Goal: Task Accomplishment & Management: Use online tool/utility

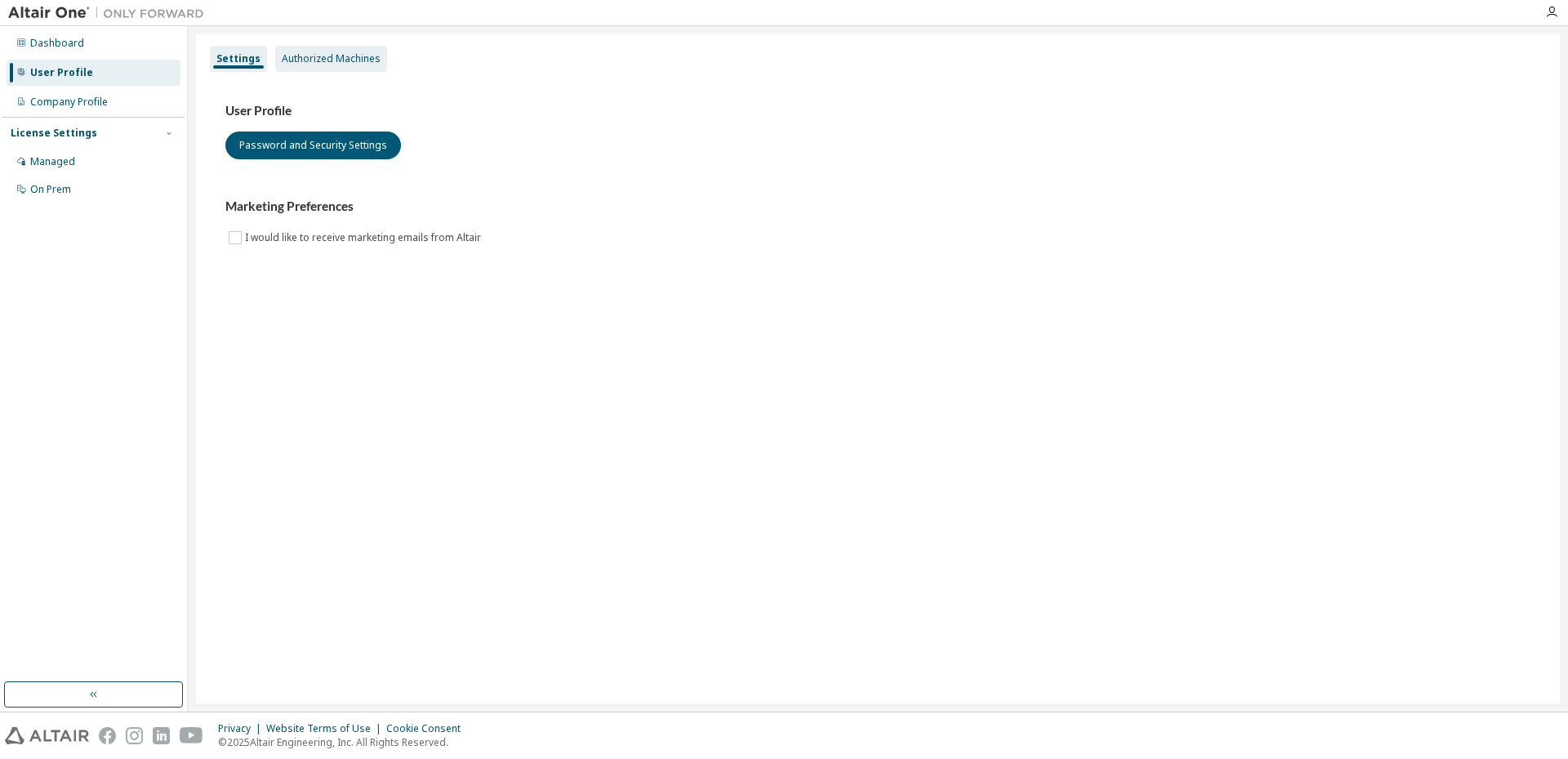
click at [349, 58] on div "Authorized Machines" at bounding box center [331, 59] width 99 height 13
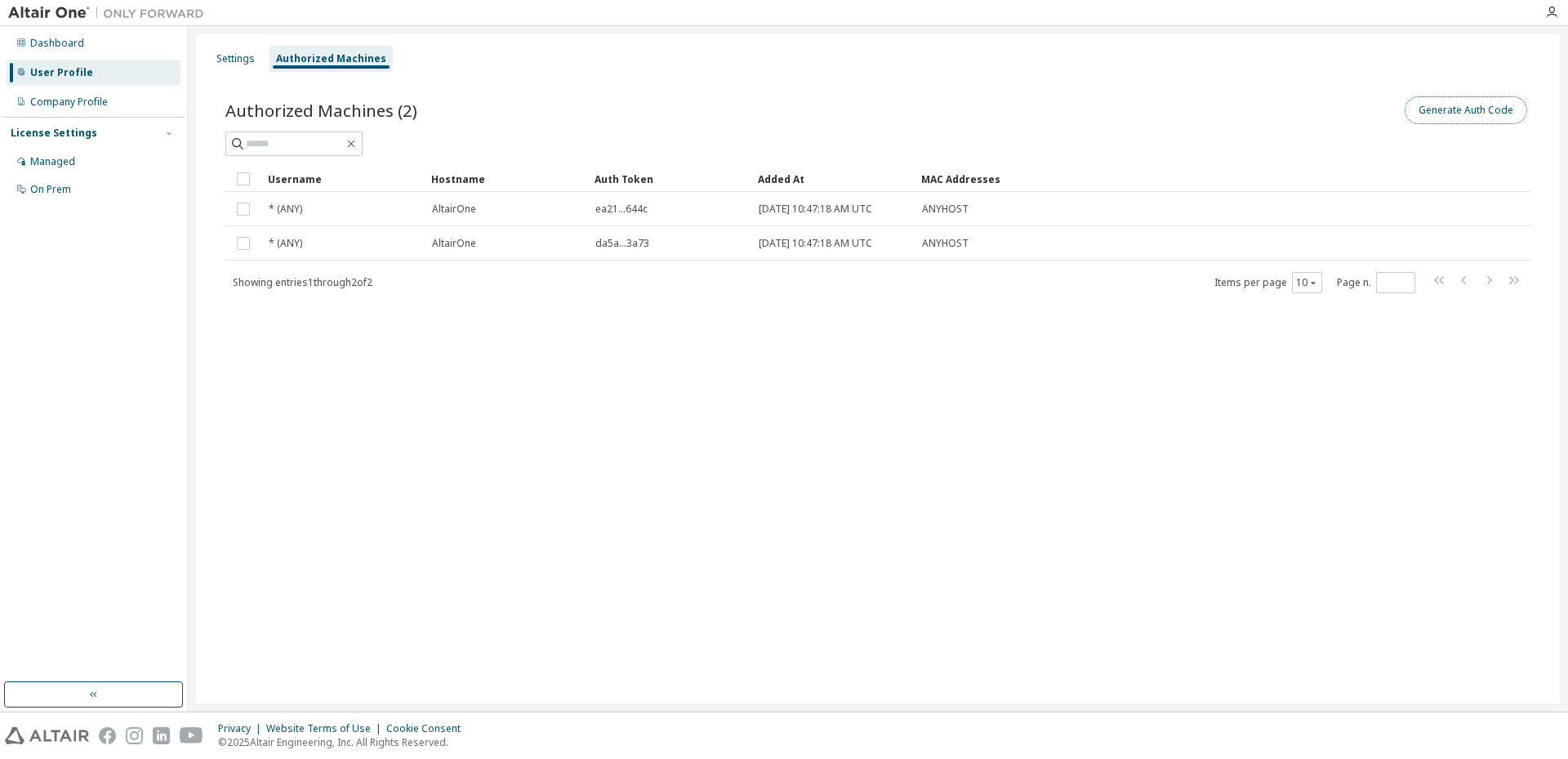
click at [1461, 107] on button "Generate Auth Code" at bounding box center [1466, 110] width 123 height 28
